Goal: Find specific page/section: Find specific page/section

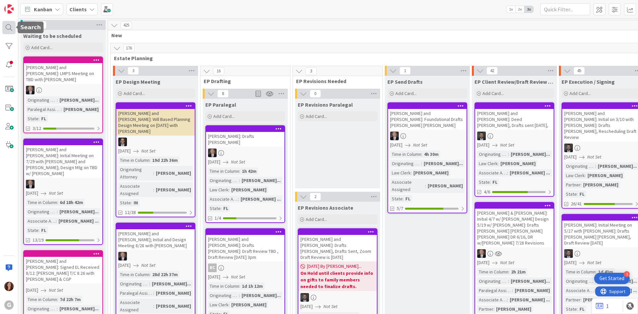
click at [7, 32] on div at bounding box center [8, 27] width 13 height 13
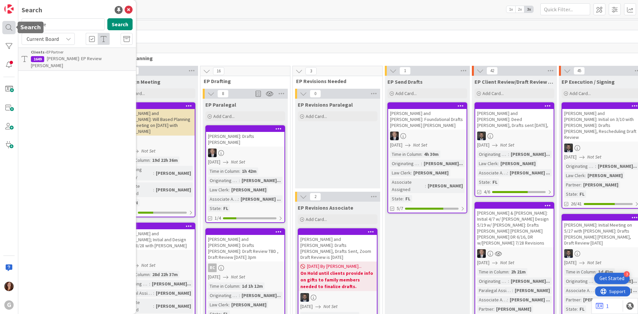
drag, startPoint x: 56, startPoint y: 26, endPoint x: 14, endPoint y: 26, distance: 41.9
click at [14, 26] on div "G Search metcalfe Search Current Board Clients › EP Partner 1649 [PERSON_NAME]:…" at bounding box center [9, 157] width 18 height 314
type input "chionis"
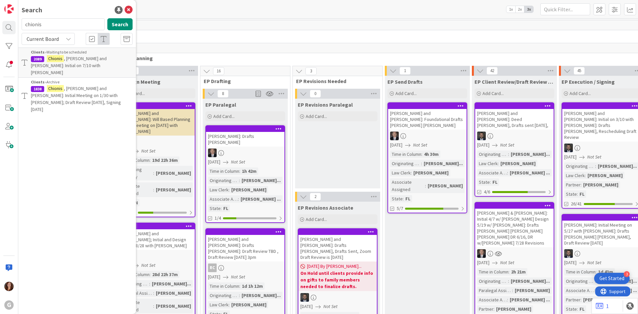
click at [96, 65] on p "[PERSON_NAME] and [PERSON_NAME]: Initial on 7/10 with [PERSON_NAME]" at bounding box center [82, 65] width 102 height 21
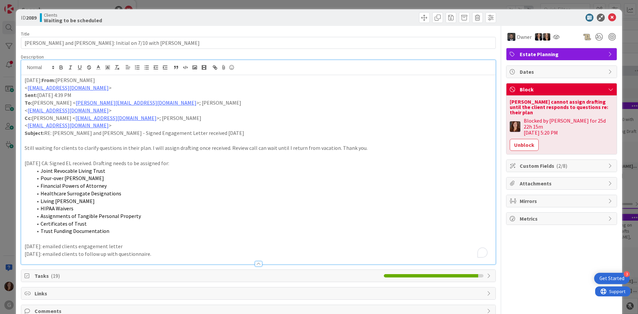
click at [134, 76] on div "[DATE]: From: [PERSON_NAME] < [EMAIL_ADDRESS][DOMAIN_NAME] > Sent: [DATE] 4:39 …" at bounding box center [258, 169] width 474 height 189
click at [608, 19] on icon at bounding box center [612, 18] width 8 height 8
